Goal: Book appointment/travel/reservation

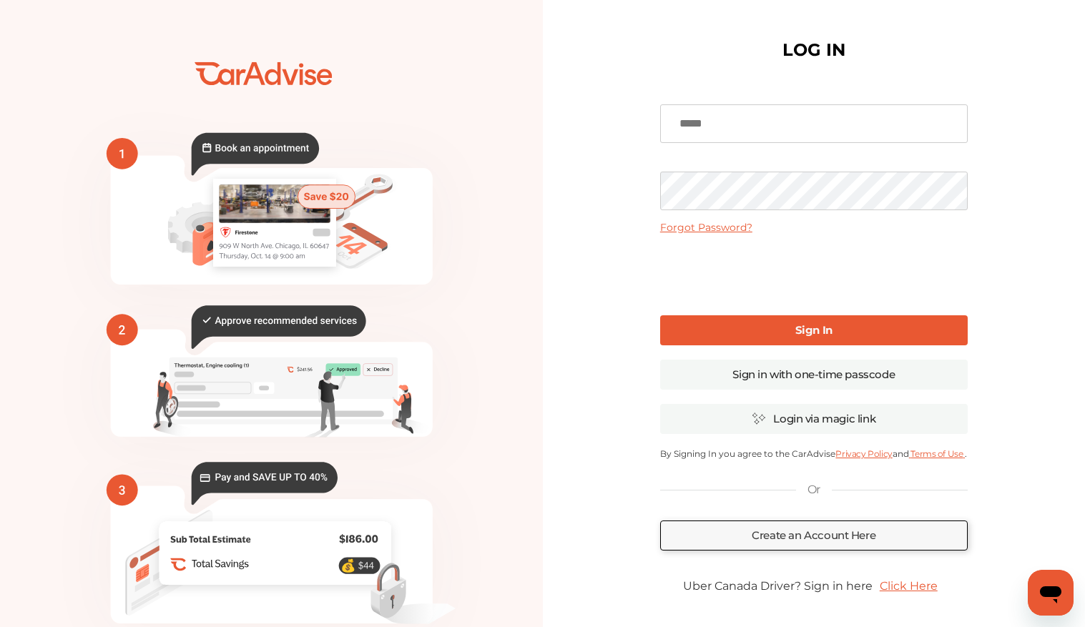
click at [716, 136] on input at bounding box center [814, 123] width 308 height 39
click at [718, 129] on input "**********" at bounding box center [814, 123] width 308 height 39
type input "**********"
click at [793, 327] on link "Sign In" at bounding box center [814, 331] width 308 height 30
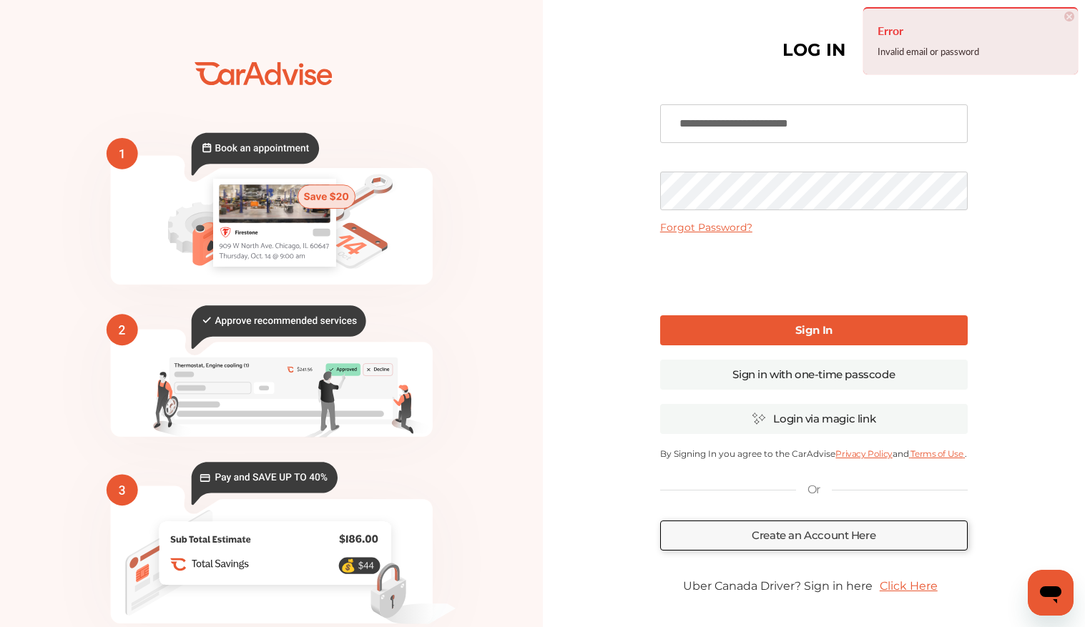
click at [796, 332] on b "Sign In" at bounding box center [814, 330] width 37 height 14
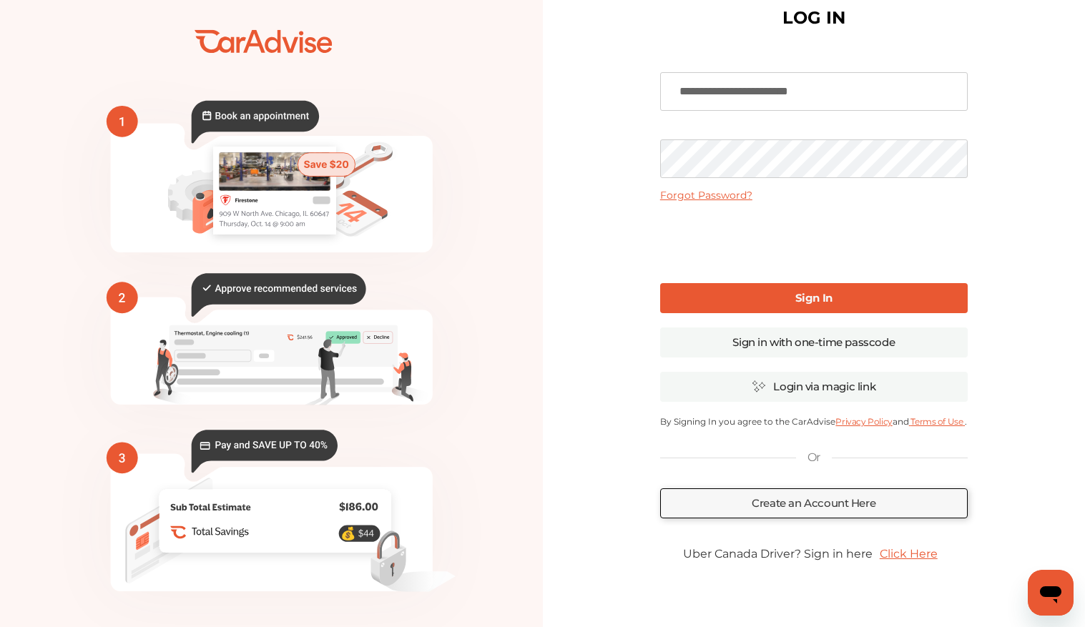
scroll to position [25, 0]
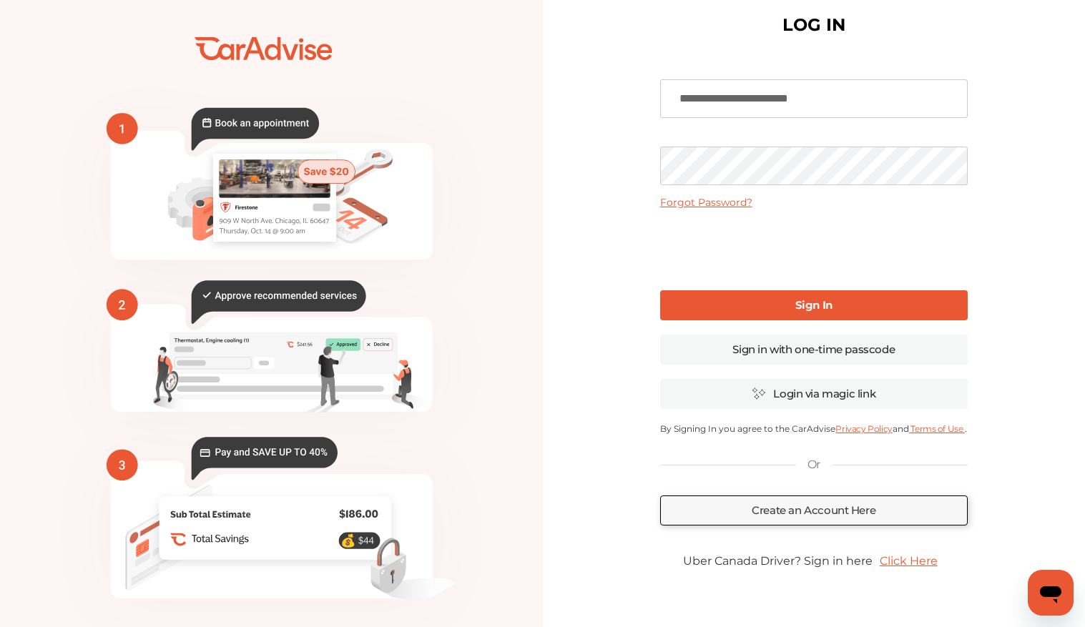
click at [916, 296] on link "Sign In" at bounding box center [814, 305] width 308 height 30
click at [859, 360] on link "Sign in with one-time passcode" at bounding box center [814, 350] width 308 height 30
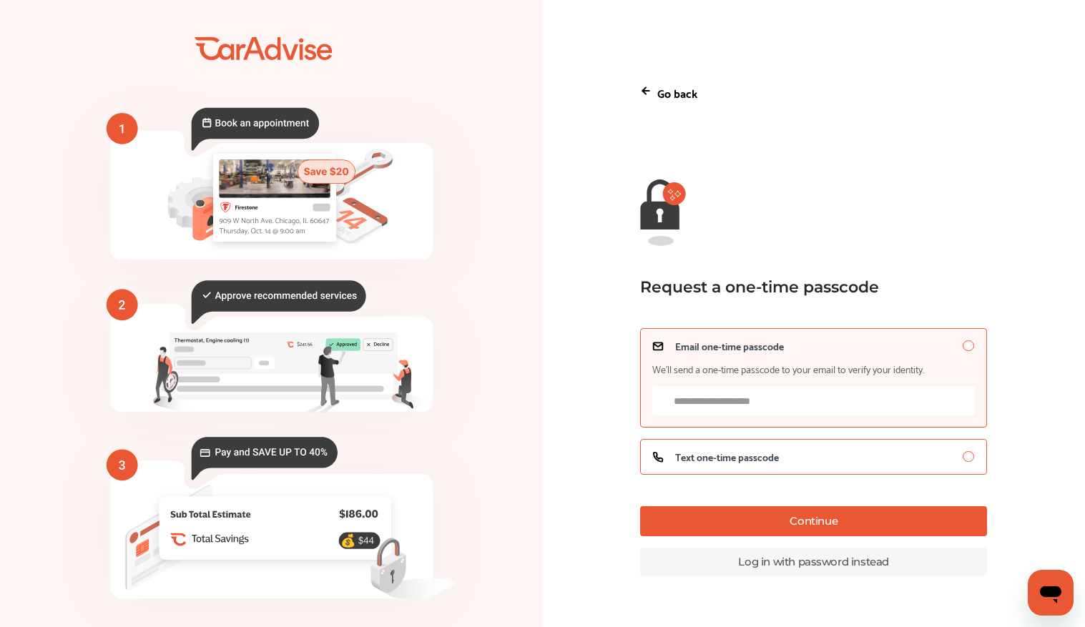
click at [733, 463] on span "Text one-time passcode" at bounding box center [727, 456] width 104 height 11
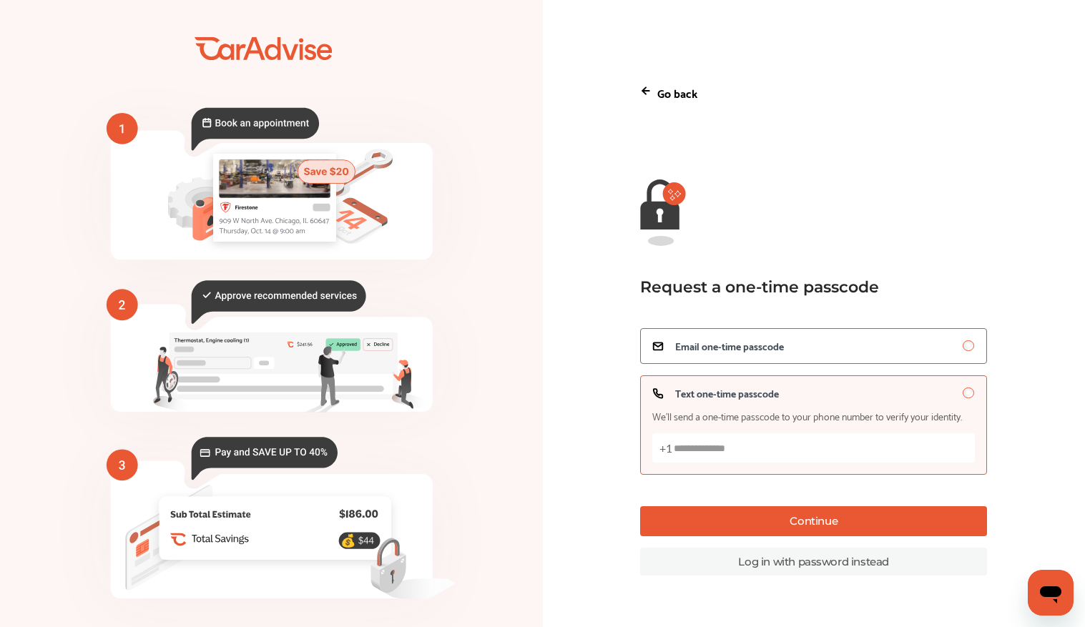
click at [748, 454] on input "Text one-time passcode We’ll send a one-time passcode to your phone number to v…" at bounding box center [814, 448] width 323 height 29
type input "**********"
click at [806, 524] on button "Continue" at bounding box center [813, 522] width 347 height 30
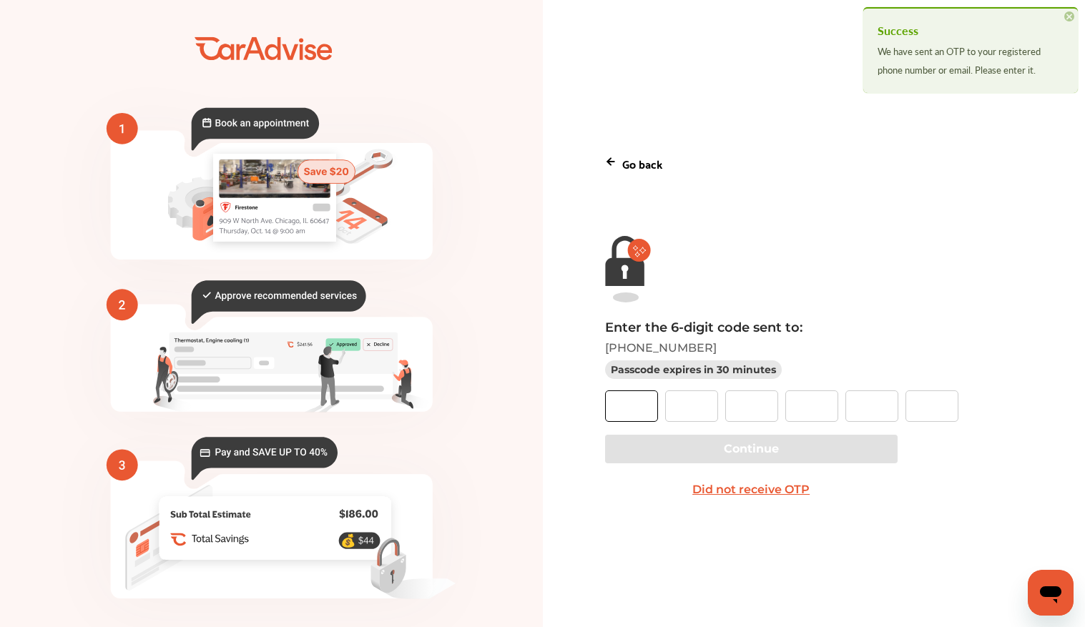
click at [636, 407] on input "text" at bounding box center [631, 406] width 53 height 31
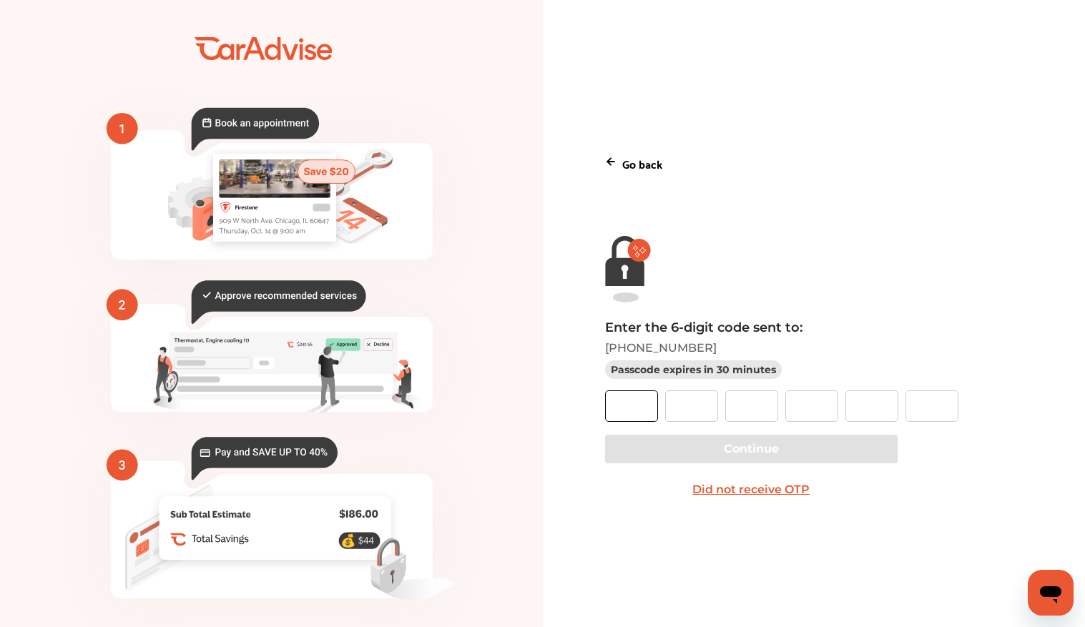
type input "*"
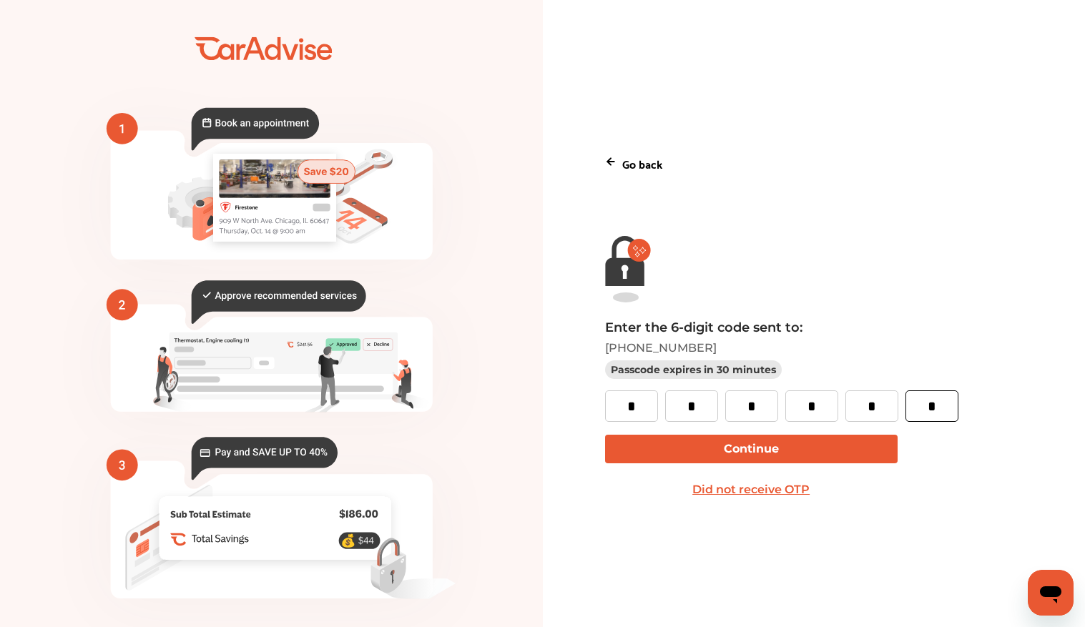
type input "*"
click at [765, 453] on button "Continue" at bounding box center [751, 449] width 293 height 29
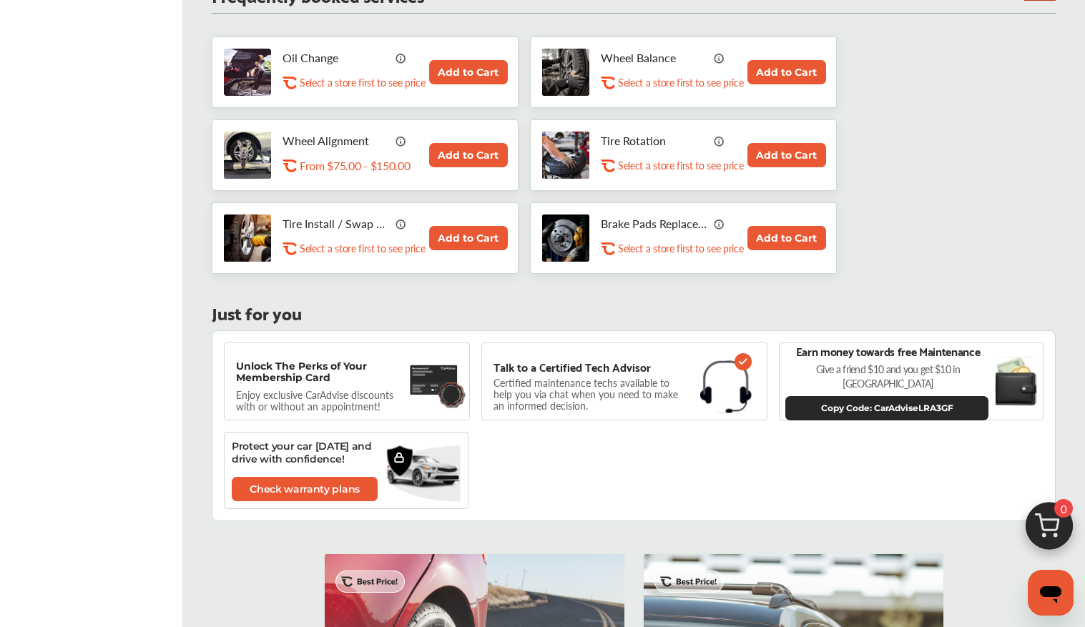
scroll to position [801, 0]
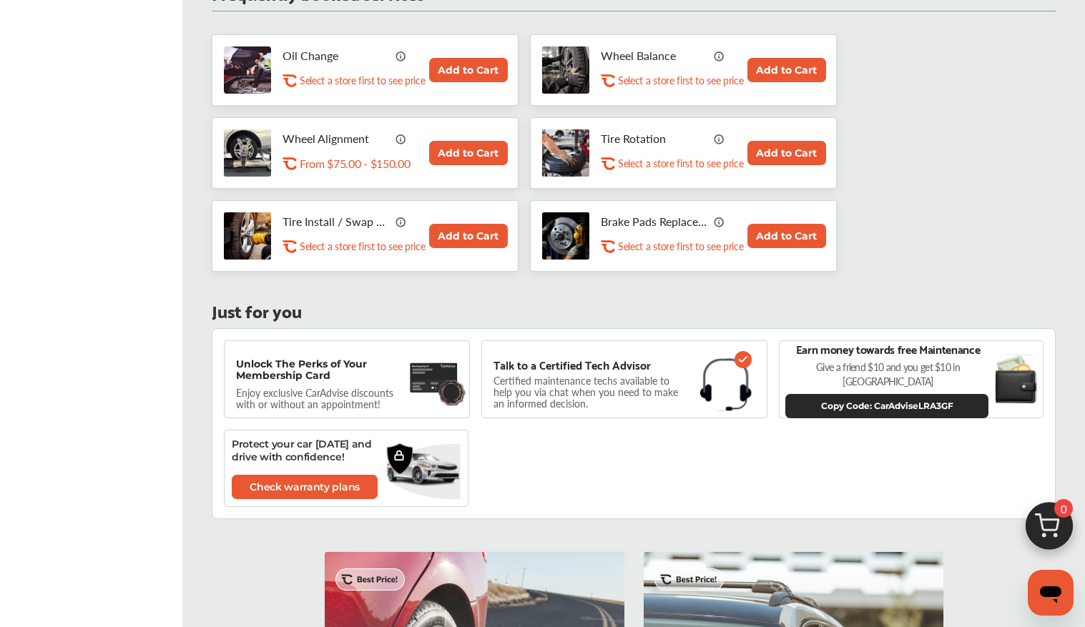
click at [472, 69] on button "Add to Cart" at bounding box center [468, 70] width 79 height 24
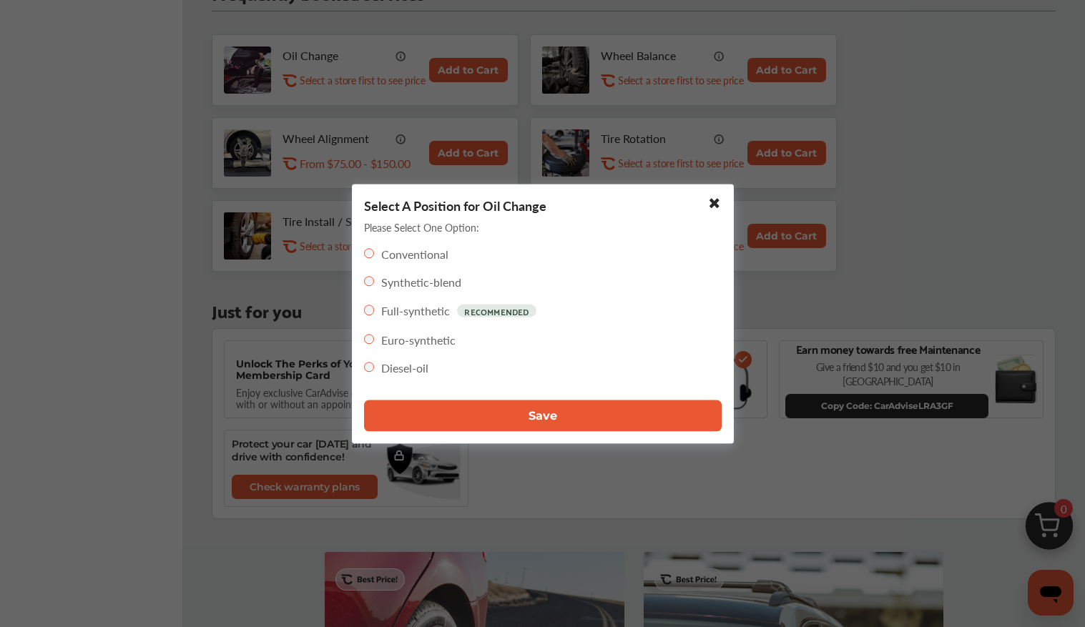
click at [549, 413] on span "Save" at bounding box center [543, 416] width 29 height 14
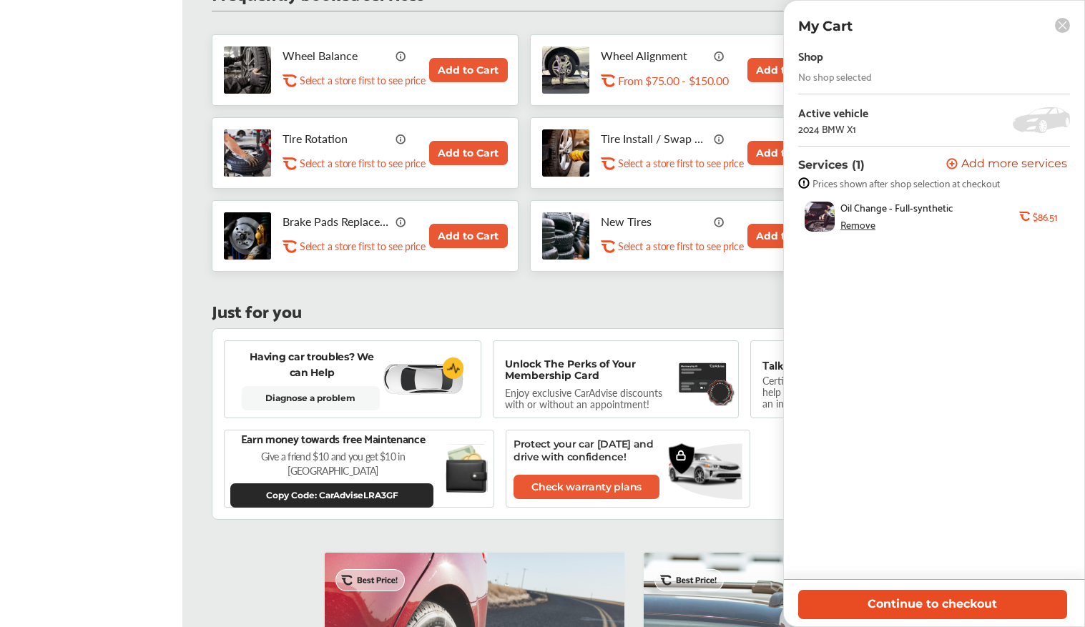
click at [938, 607] on button "Continue to checkout" at bounding box center [932, 604] width 269 height 29
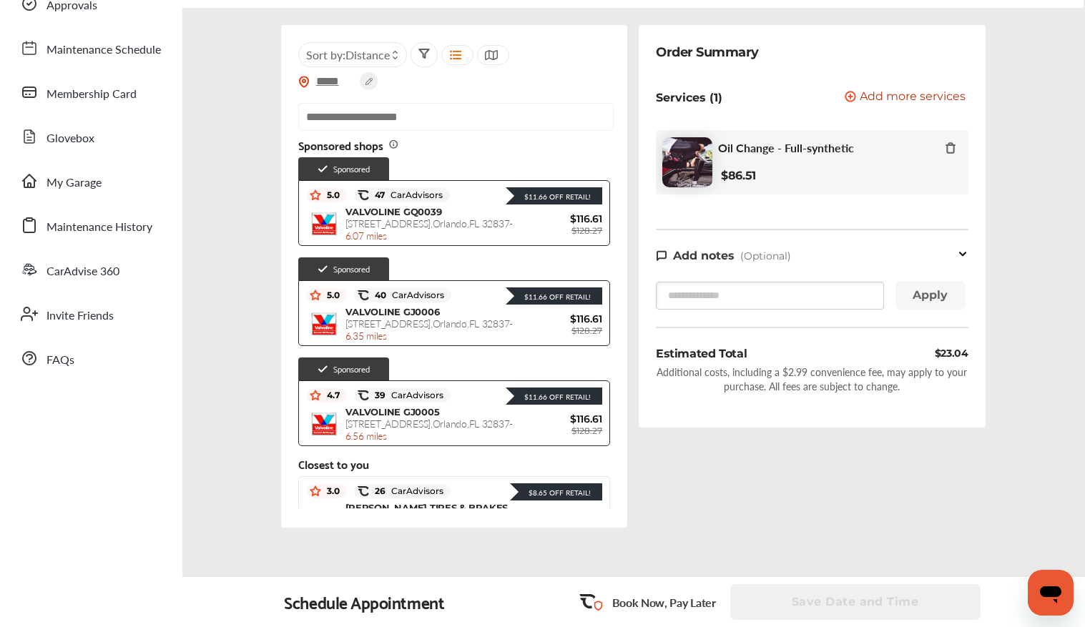
scroll to position [114, 0]
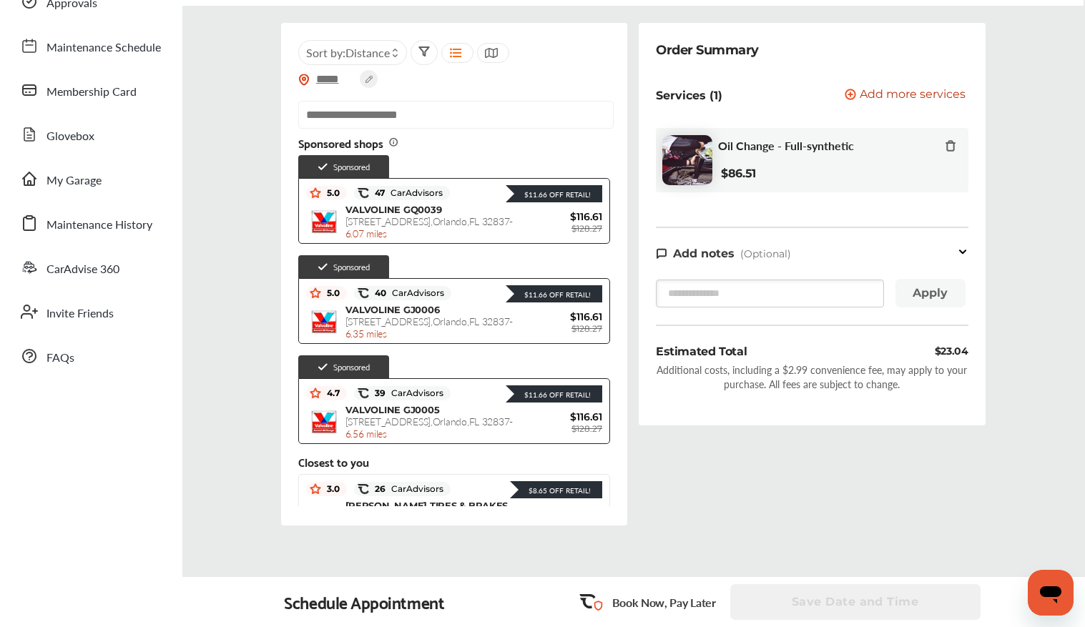
click at [436, 109] on input "text" at bounding box center [456, 115] width 316 height 28
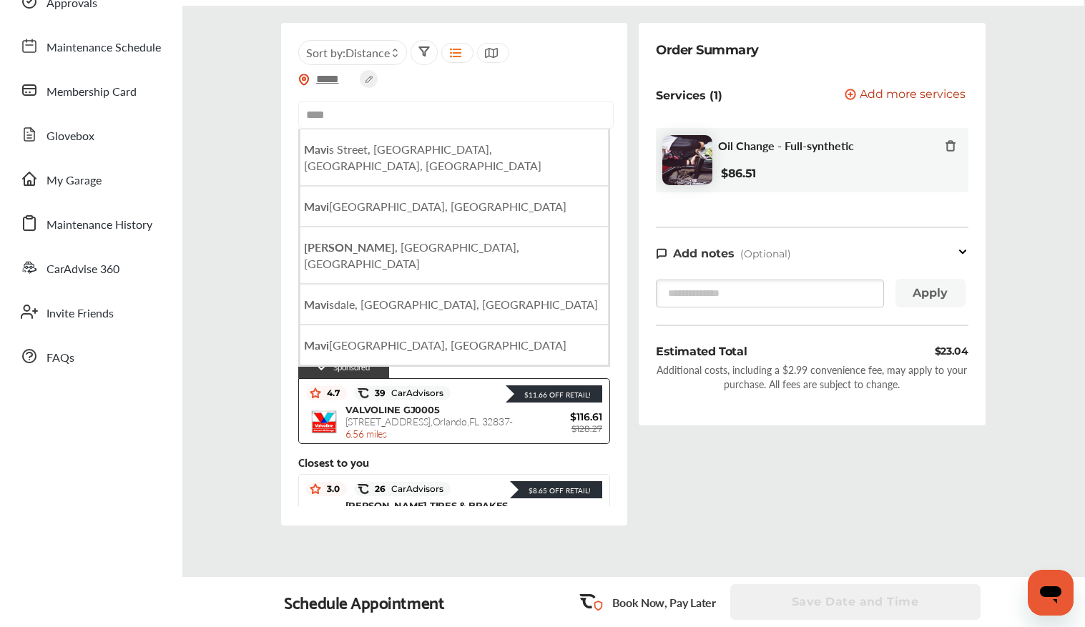
type input "*****"
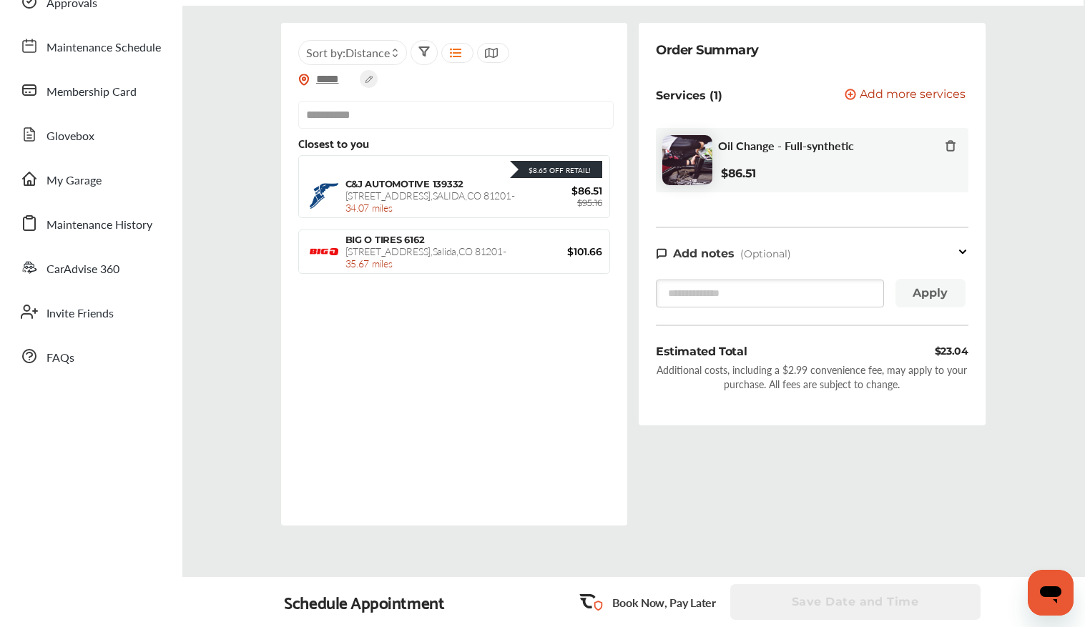
type input "**********"
click at [397, 53] on icon at bounding box center [395, 56] width 6 height 6
click at [468, 96] on div "**********" at bounding box center [454, 274] width 313 height 469
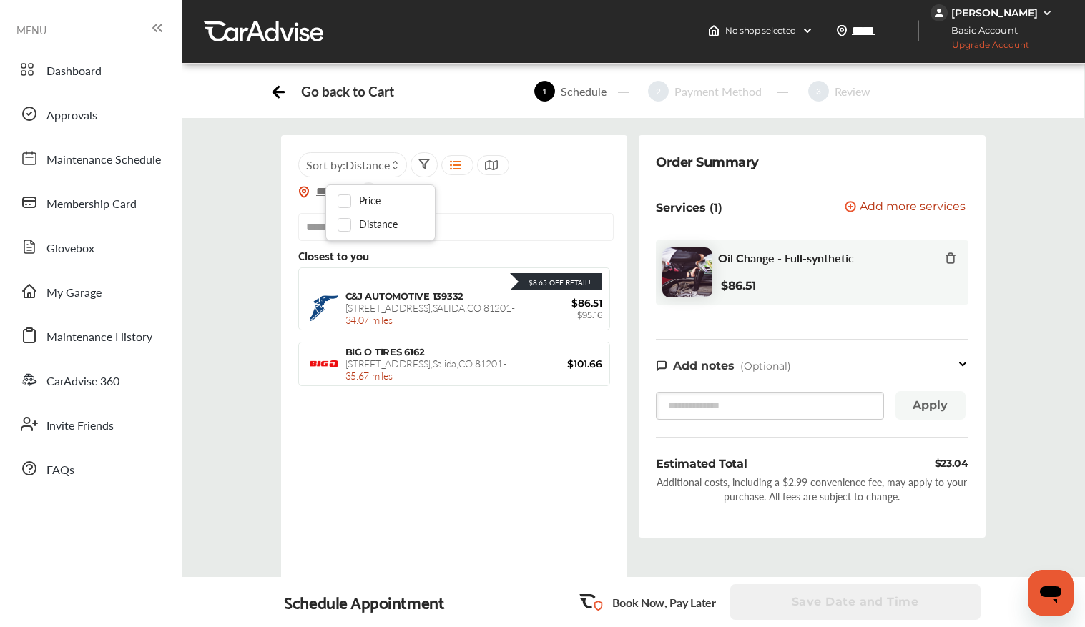
scroll to position [0, 0]
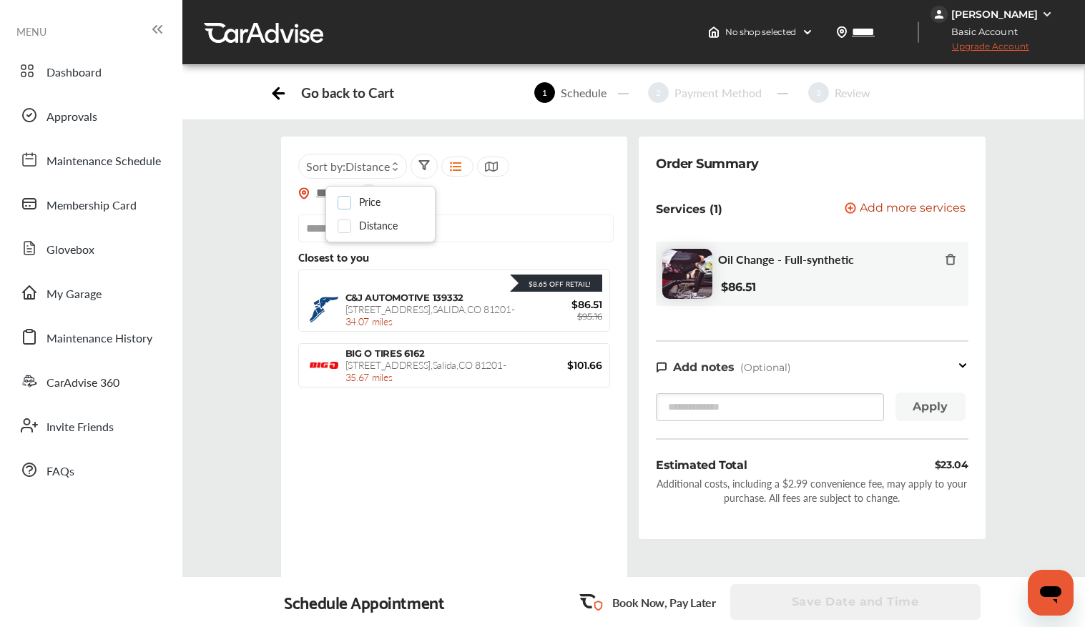
click at [346, 197] on label at bounding box center [348, 197] width 21 height 0
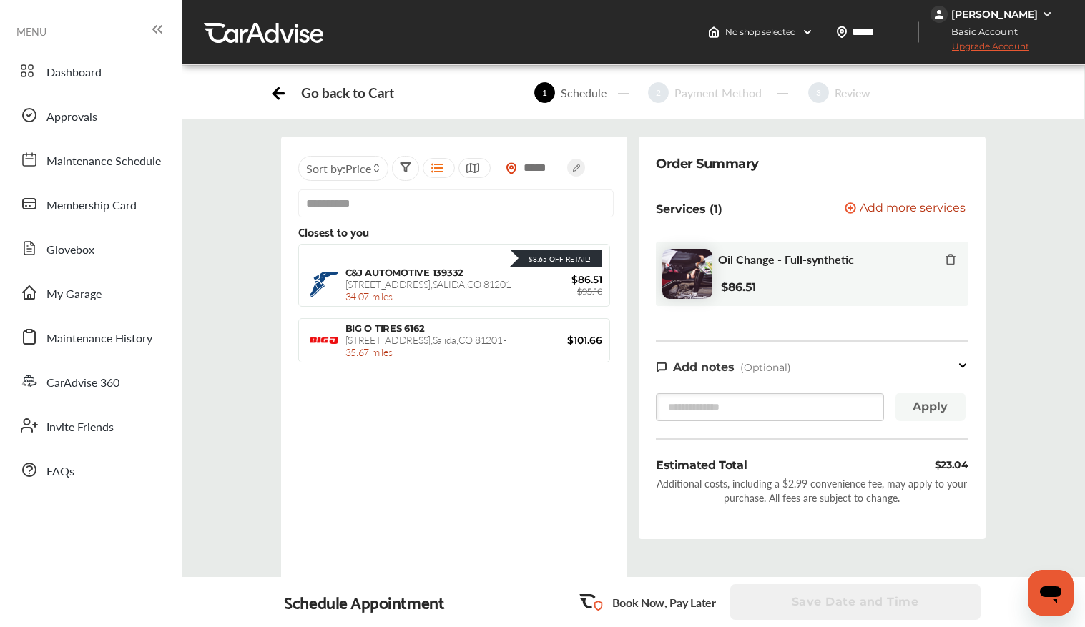
click at [328, 95] on div "Go back to Cart" at bounding box center [347, 92] width 92 height 16
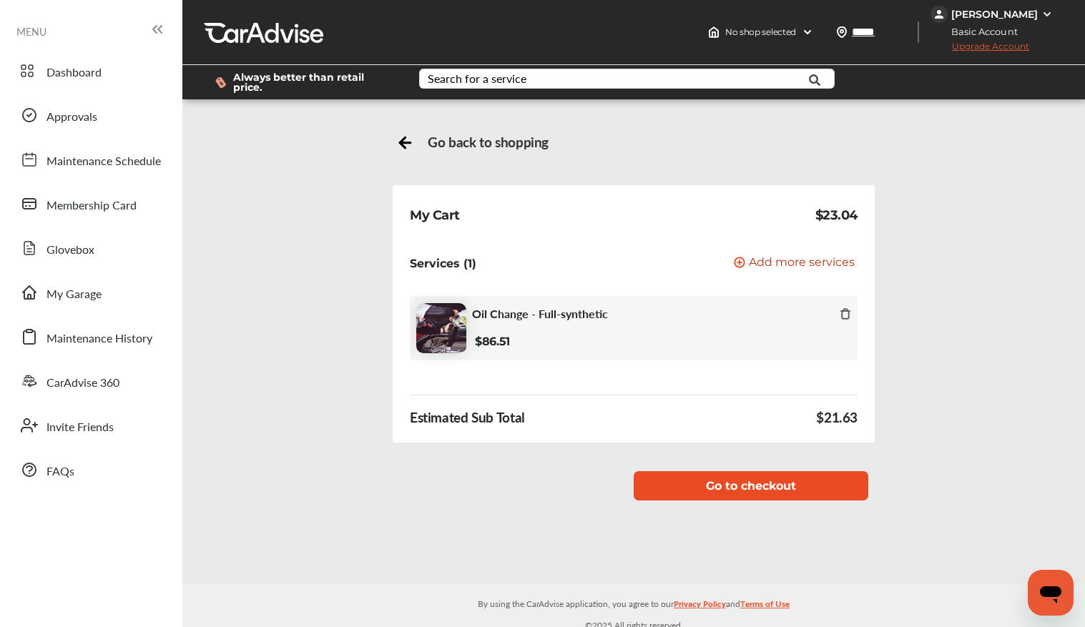
click at [773, 485] on button "Go to checkout" at bounding box center [751, 486] width 235 height 29
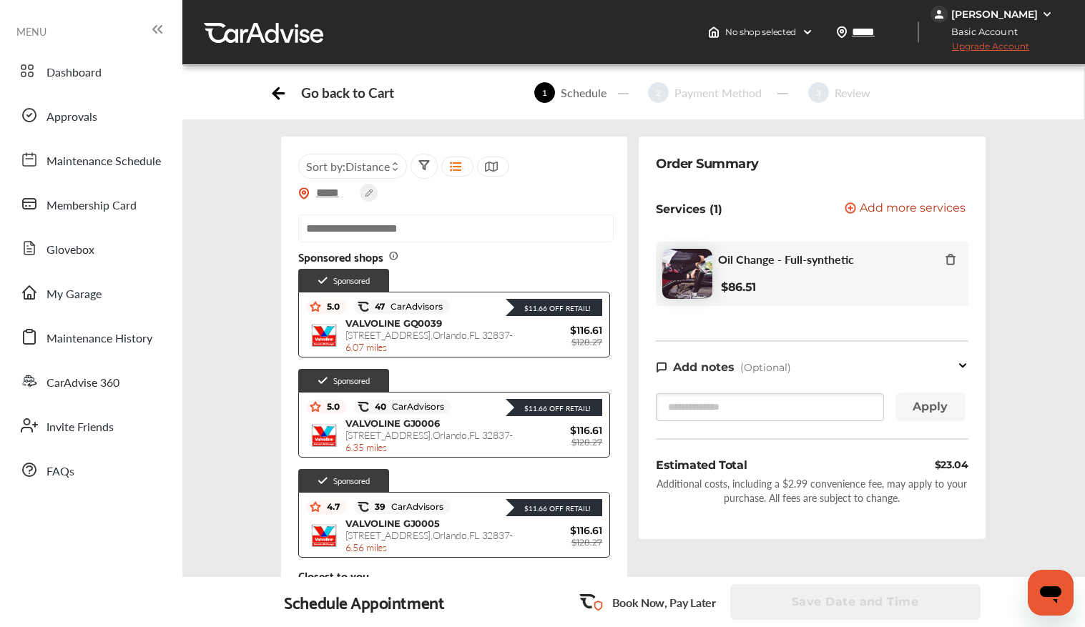
click at [536, 229] on input "text" at bounding box center [456, 229] width 316 height 28
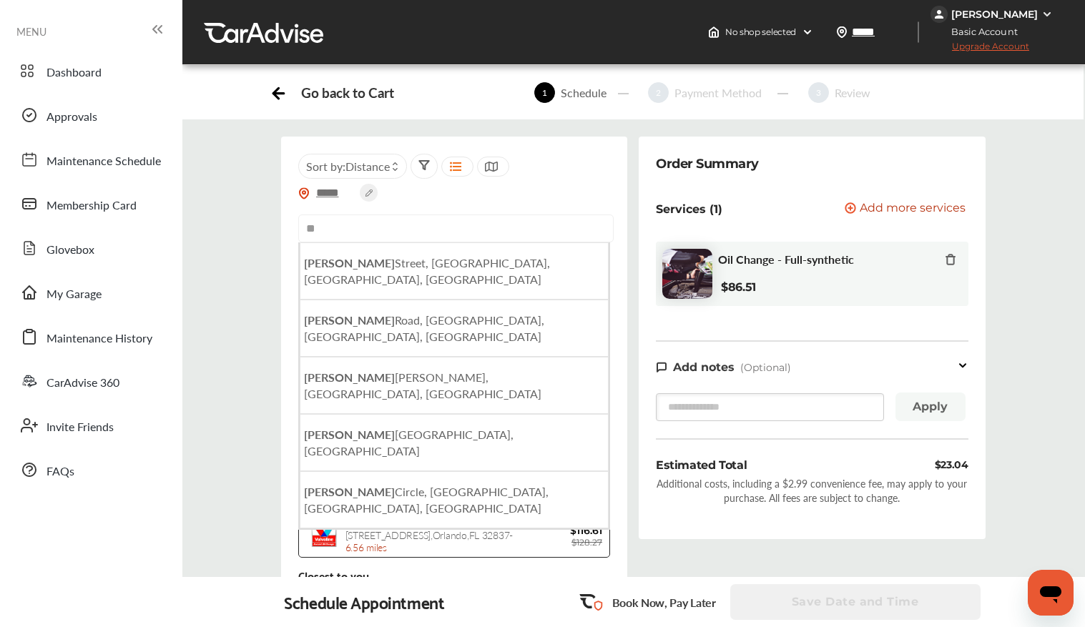
type input "*"
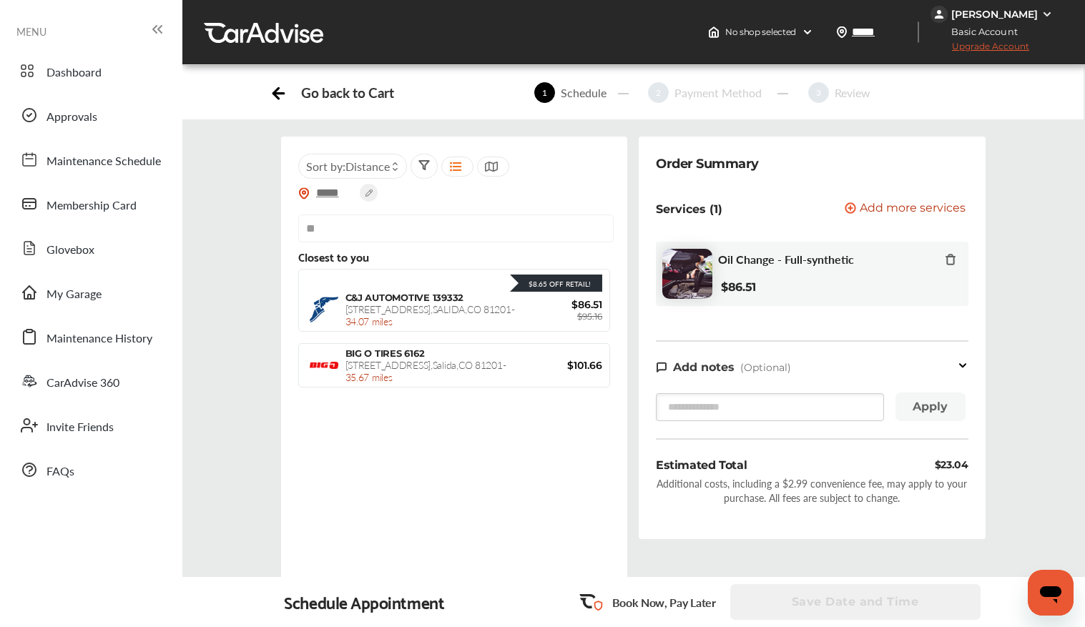
type input "*"
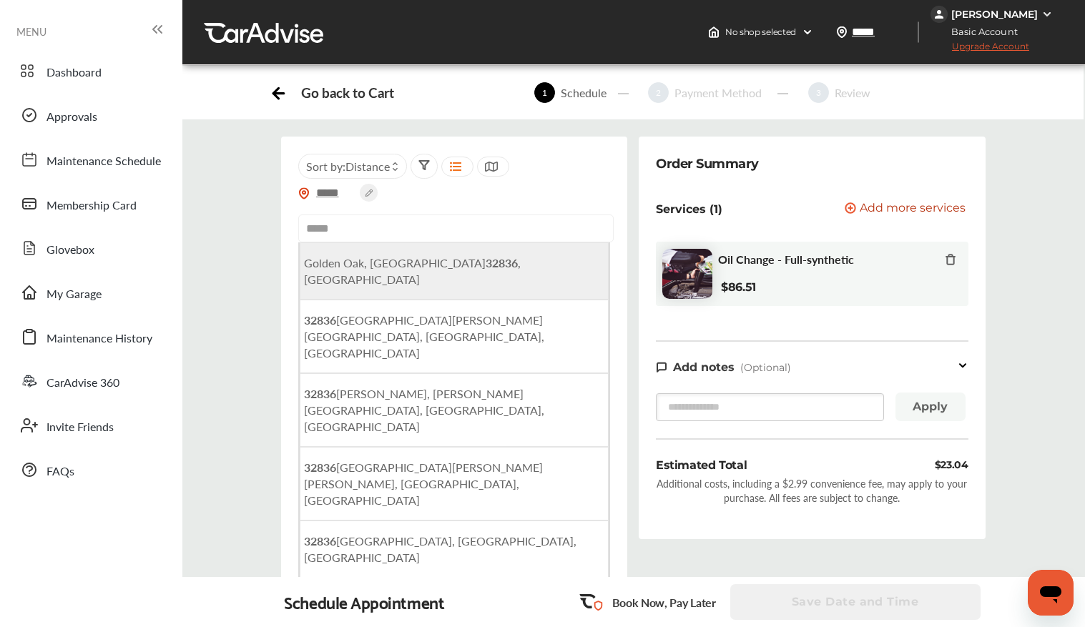
click at [484, 263] on li "[GEOGRAPHIC_DATA] , [GEOGRAPHIC_DATA]" at bounding box center [455, 271] width 310 height 57
type input "**********"
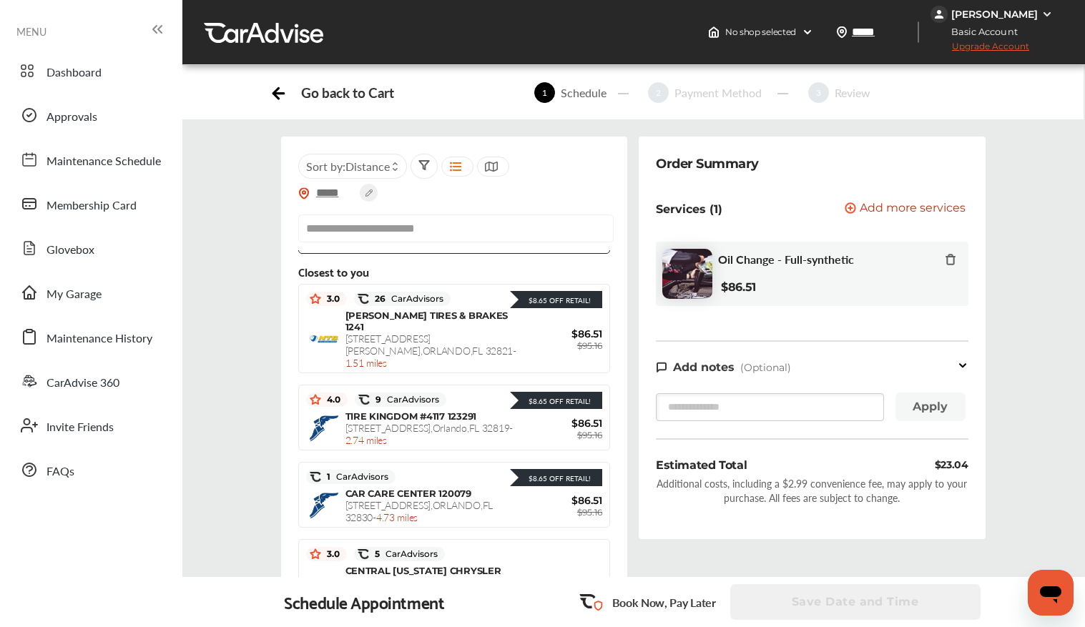
scroll to position [307, 0]
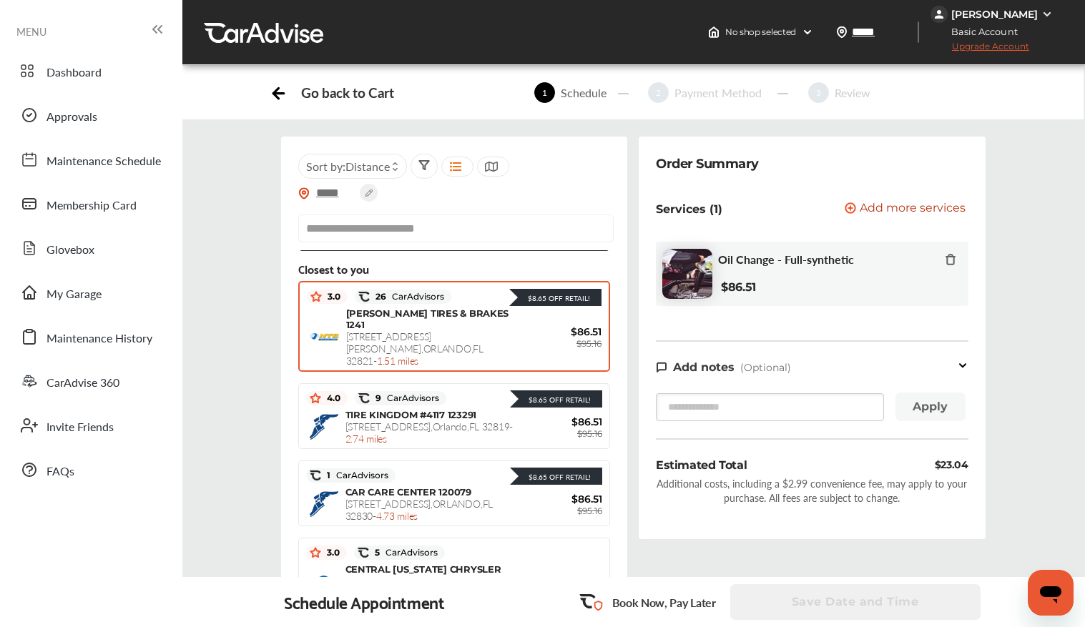
click at [444, 295] on div "26 CarAdvisors" at bounding box center [403, 297] width 97 height 14
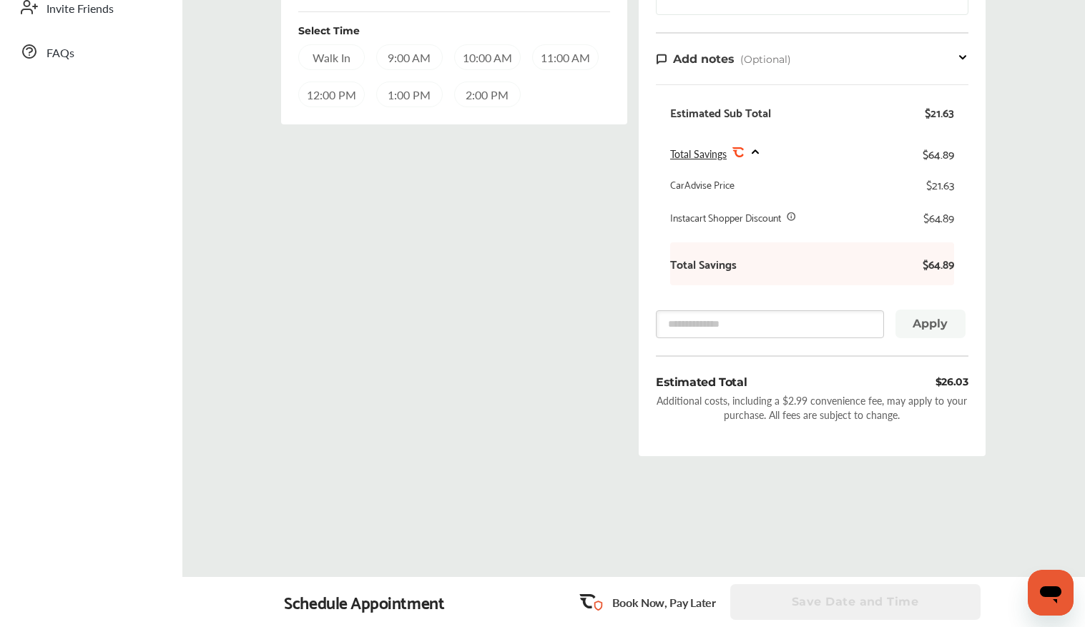
scroll to position [425, 0]
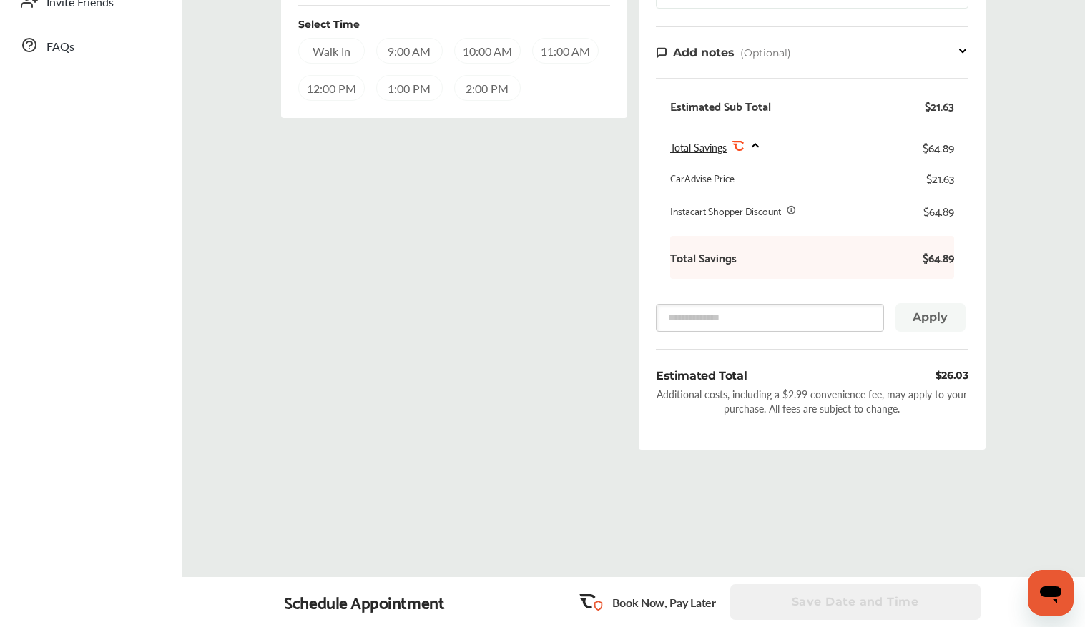
click at [422, 608] on div "Schedule Appointment" at bounding box center [364, 602] width 160 height 20
click at [334, 595] on div "Schedule Appointment" at bounding box center [364, 602] width 160 height 20
click at [793, 599] on div "Save Date and Time" at bounding box center [857, 603] width 253 height 36
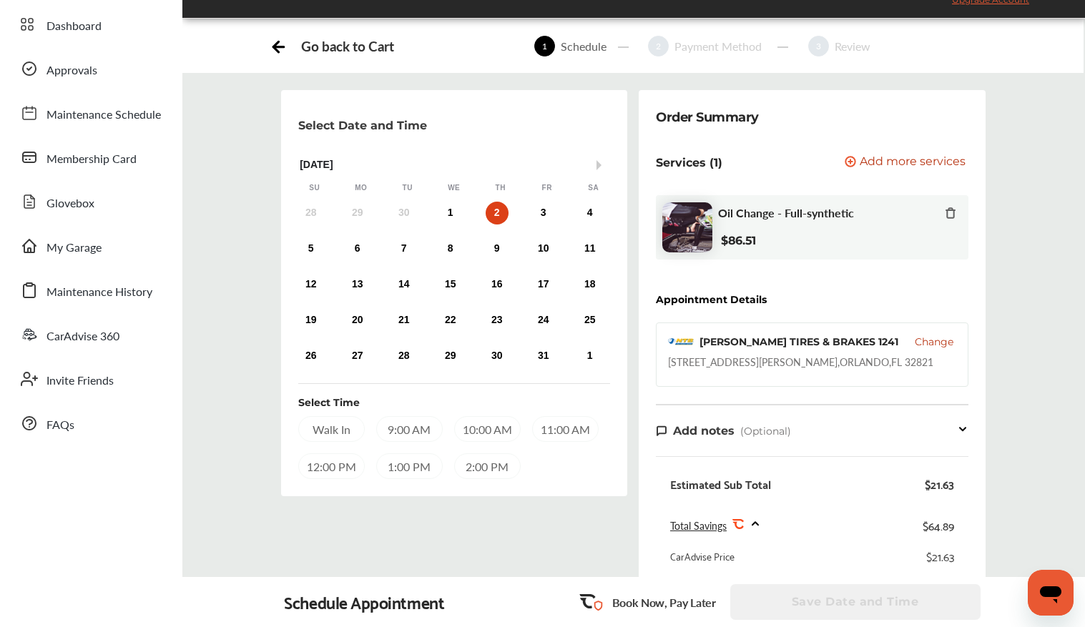
scroll to position [35, 0]
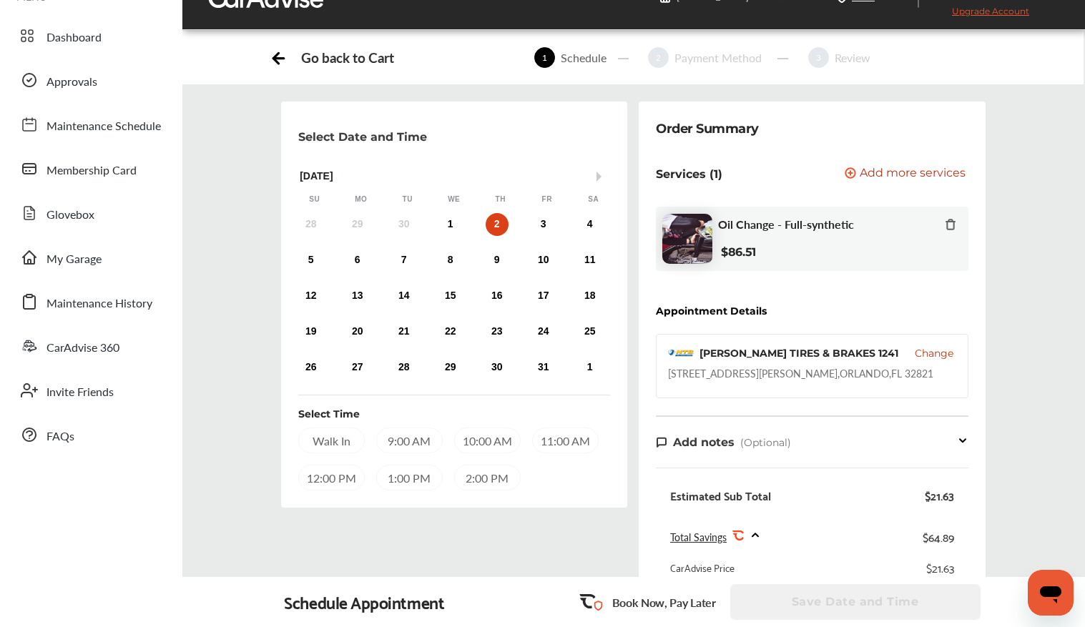
click at [492, 227] on div "2" at bounding box center [497, 224] width 23 height 23
click at [414, 446] on div "9:00 AM" at bounding box center [409, 441] width 67 height 26
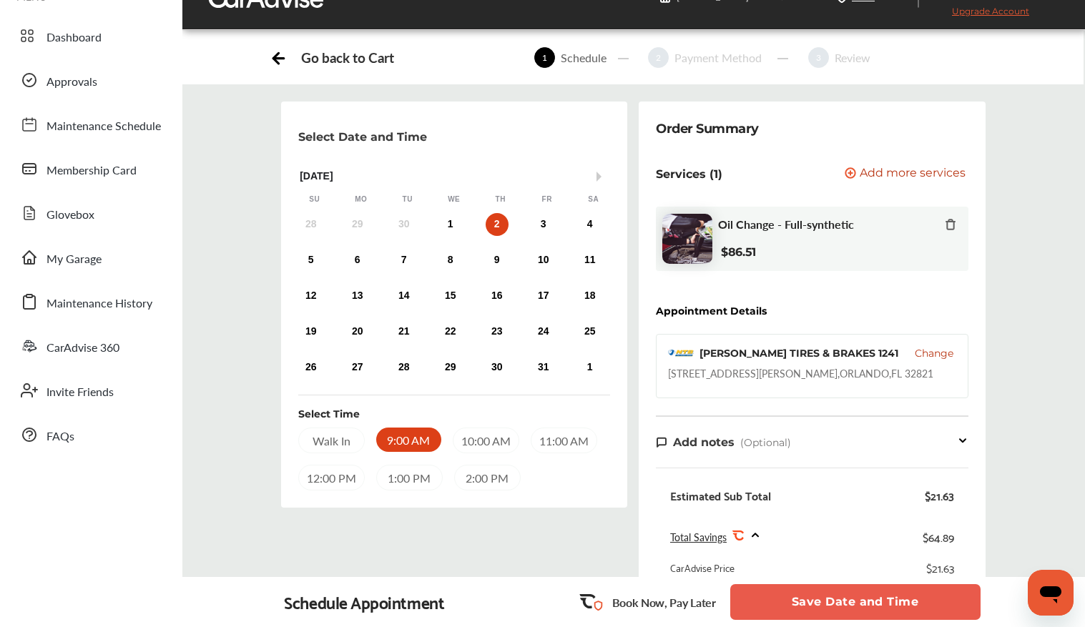
click at [855, 601] on button "Save Date and Time" at bounding box center [856, 603] width 250 height 36
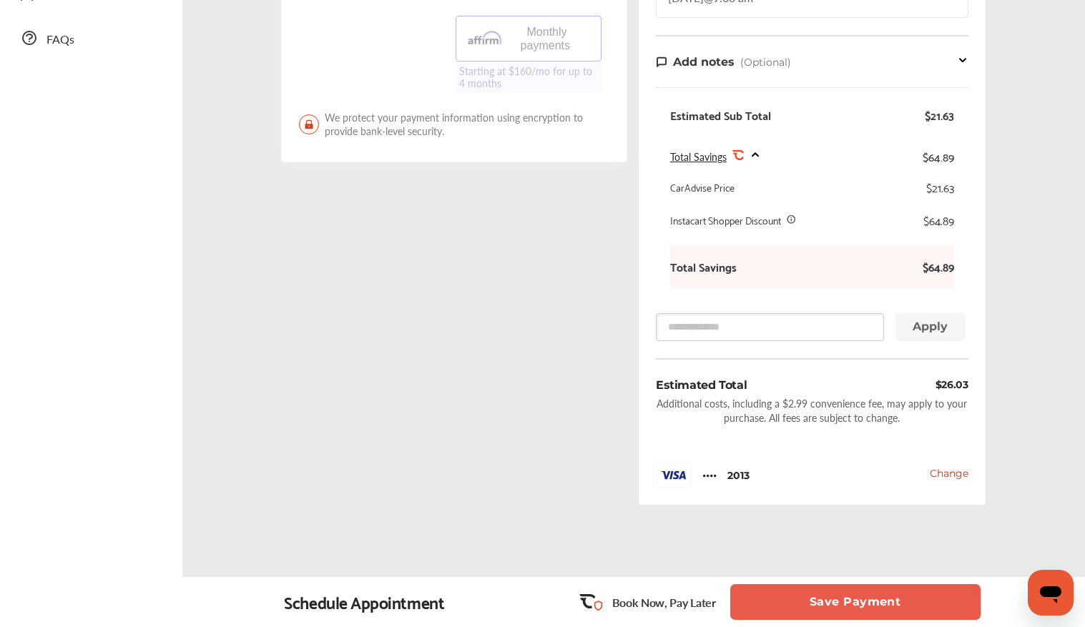
scroll to position [433, 0]
click at [886, 610] on button "Save Payment" at bounding box center [856, 603] width 250 height 36
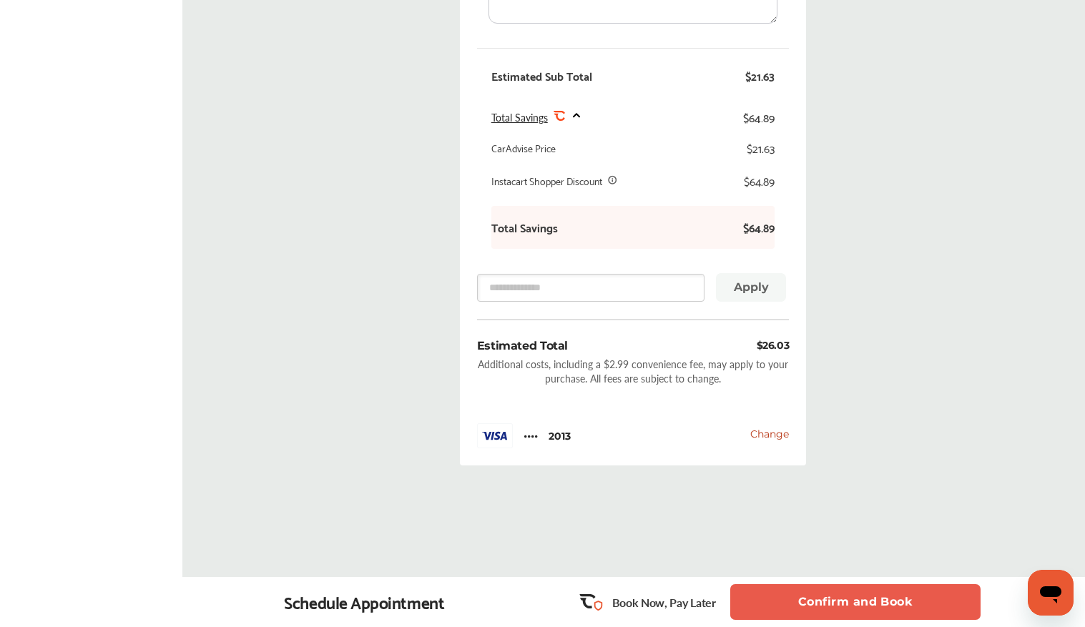
scroll to position [598, 0]
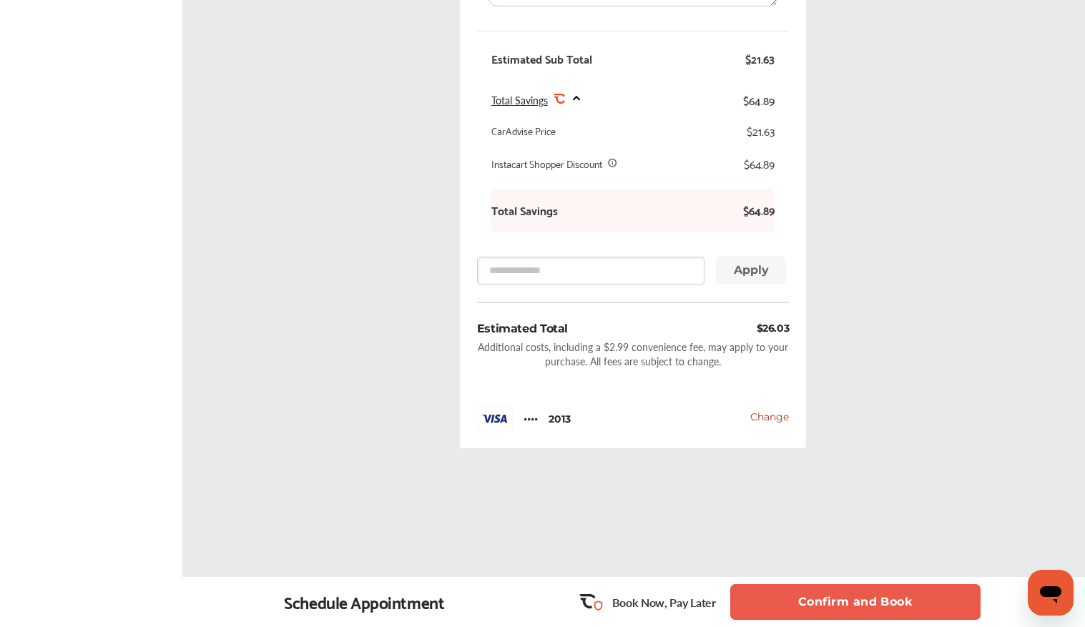
click at [907, 604] on button "Confirm and Book" at bounding box center [856, 603] width 250 height 36
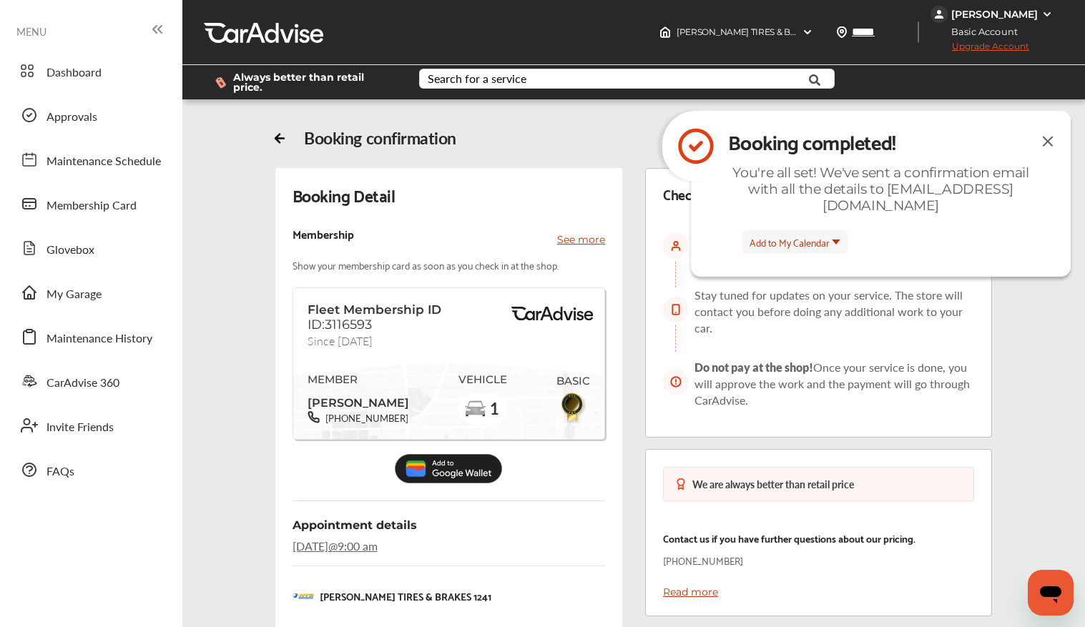
click at [1055, 135] on img at bounding box center [1048, 141] width 17 height 18
